Goal: Check status: Check status

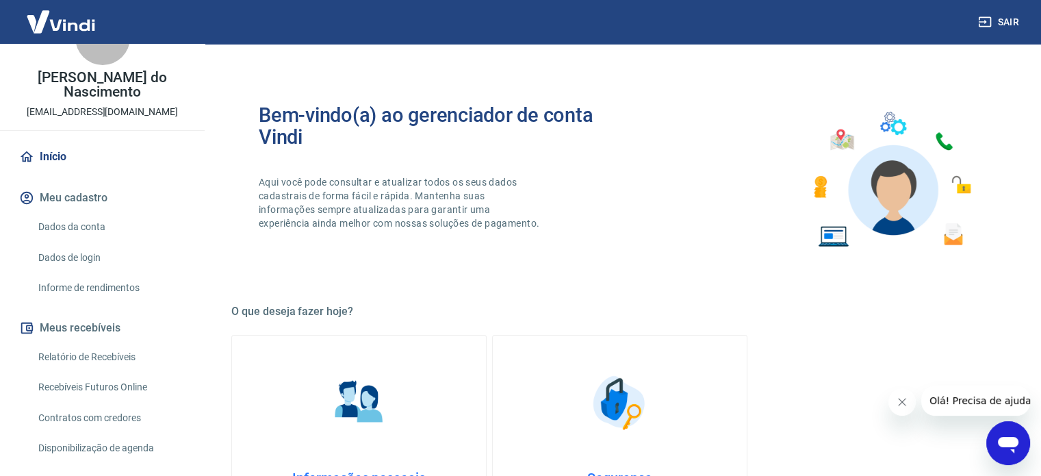
scroll to position [68, 0]
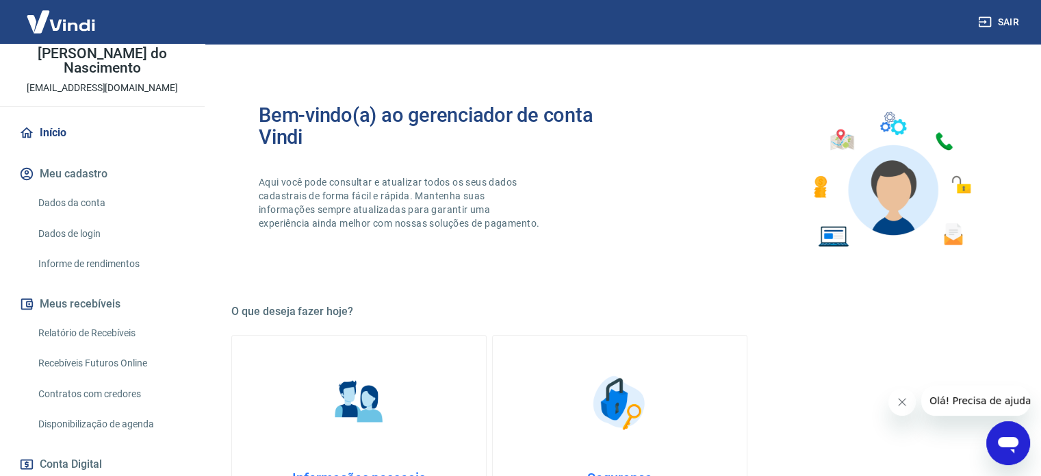
click at [105, 324] on link "Relatório de Recebíveis" at bounding box center [110, 333] width 155 height 28
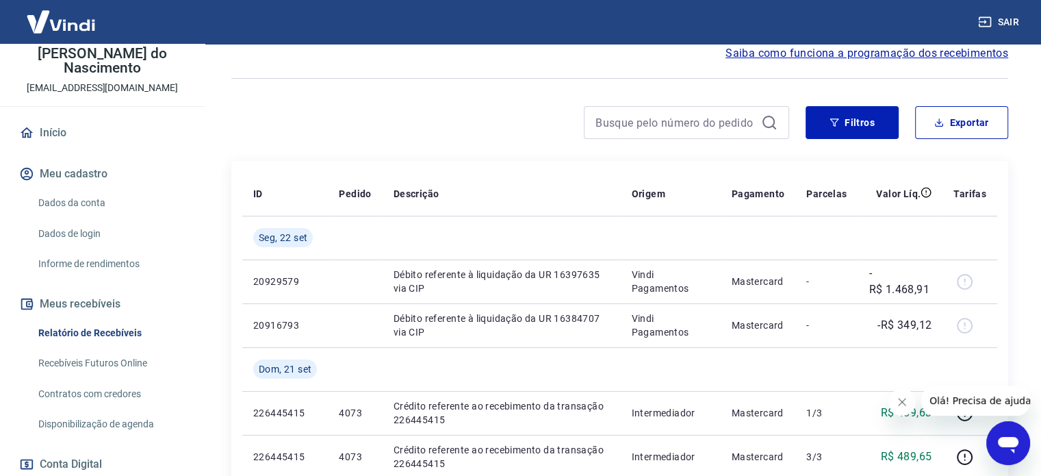
scroll to position [137, 0]
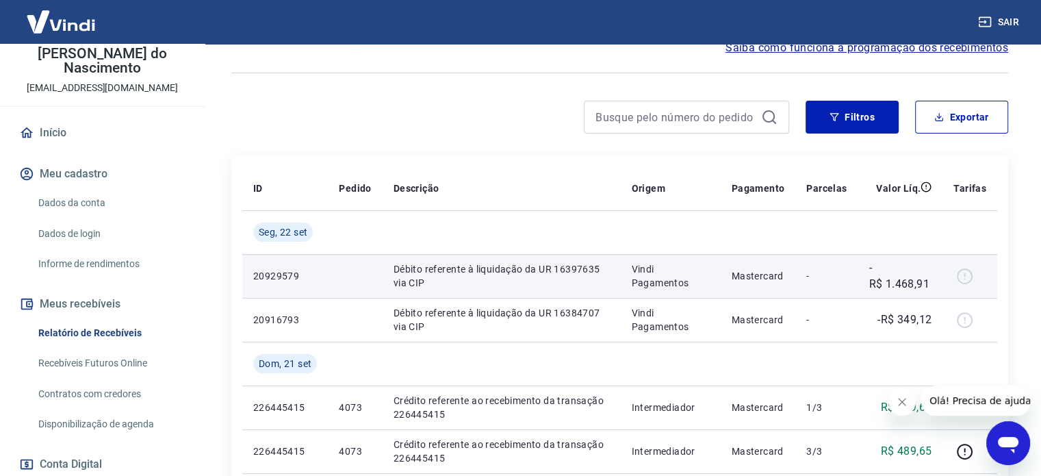
click at [966, 277] on div at bounding box center [970, 276] width 33 height 22
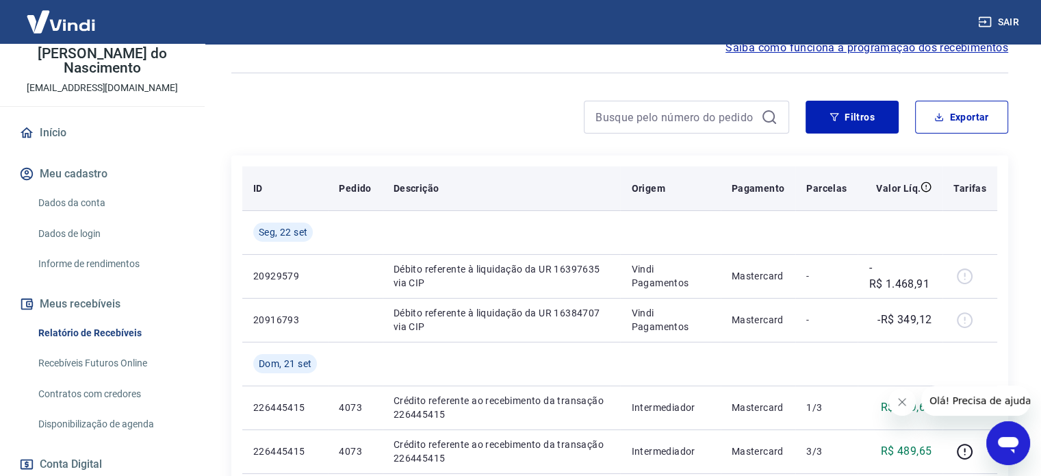
click at [769, 189] on p "Pagamento" at bounding box center [758, 188] width 53 height 14
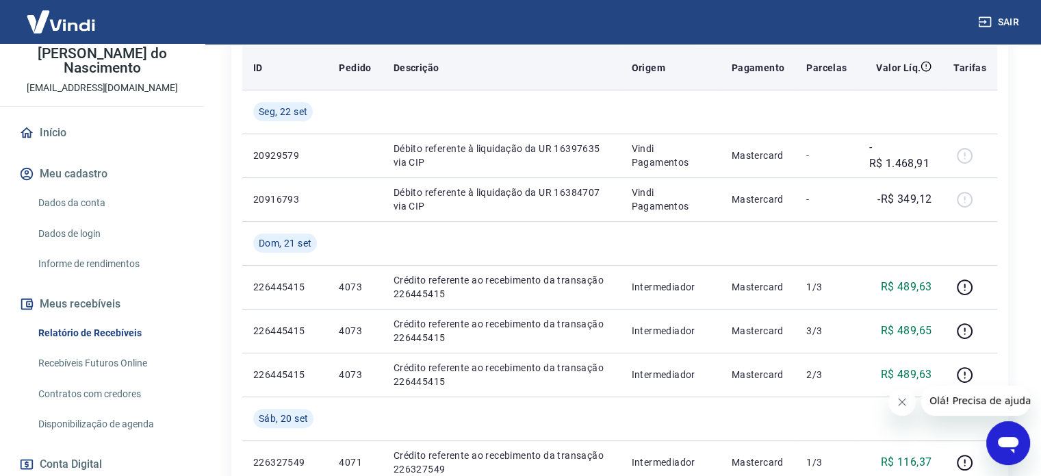
scroll to position [274, 0]
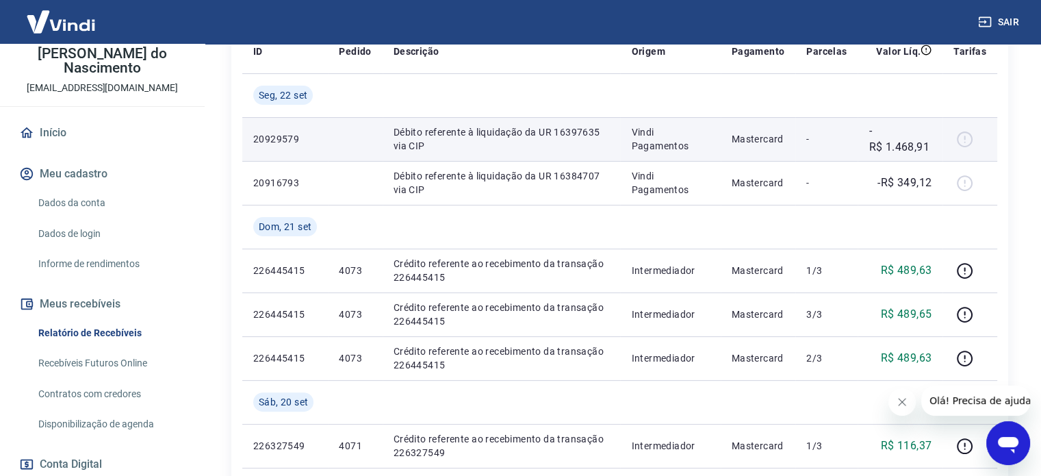
click at [968, 134] on div at bounding box center [970, 139] width 33 height 22
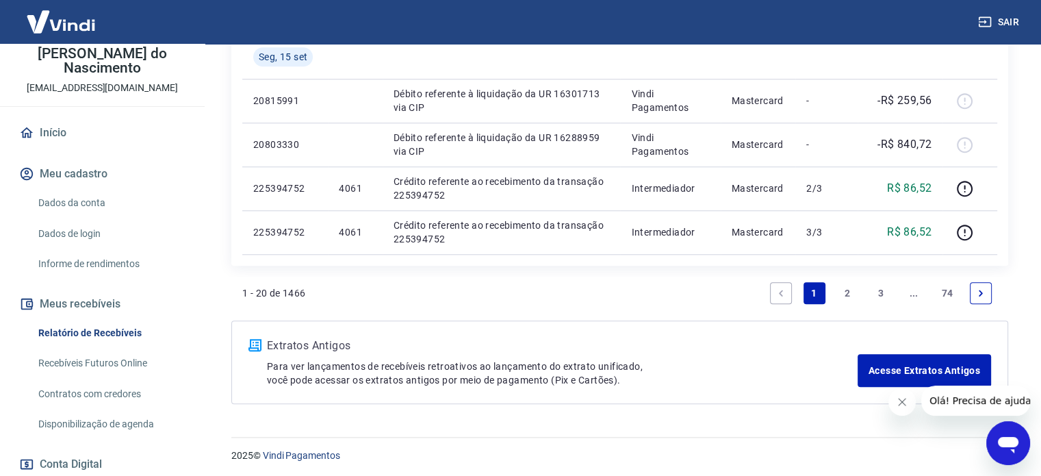
scroll to position [1278, 0]
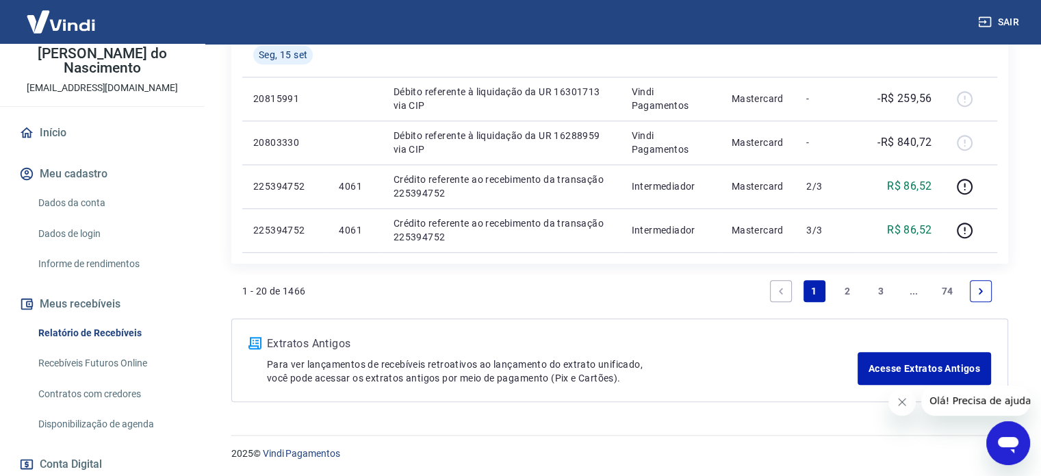
click at [848, 290] on link "2" at bounding box center [848, 291] width 22 height 22
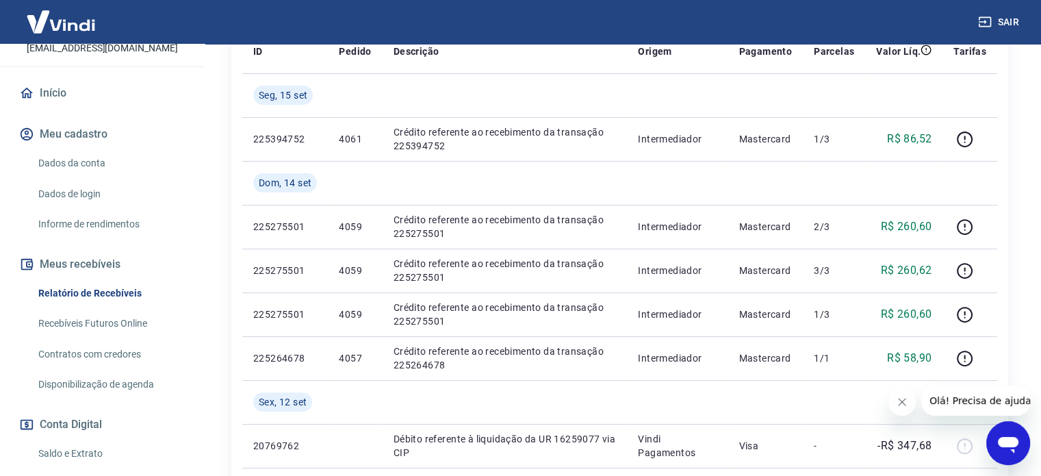
scroll to position [137, 0]
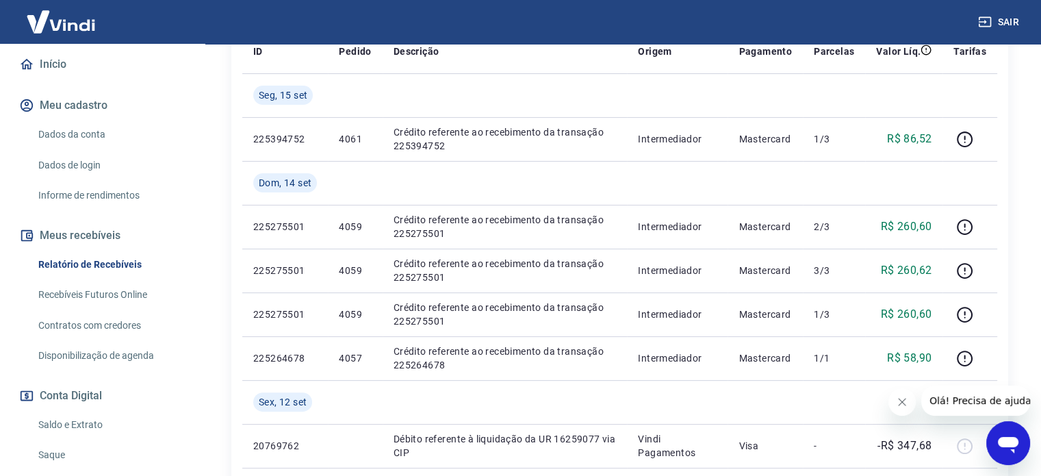
click at [83, 422] on link "Saldo e Extrato" at bounding box center [110, 425] width 155 height 28
